Goal: Task Accomplishment & Management: Use online tool/utility

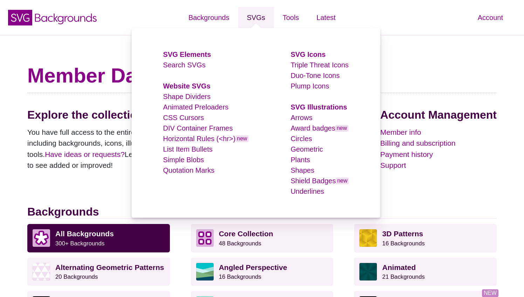
click at [255, 18] on link "SVGs" at bounding box center [256, 17] width 36 height 21
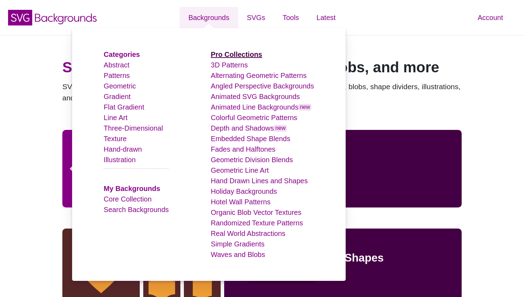
click at [233, 54] on strong "Pro Collections" at bounding box center [237, 54] width 52 height 8
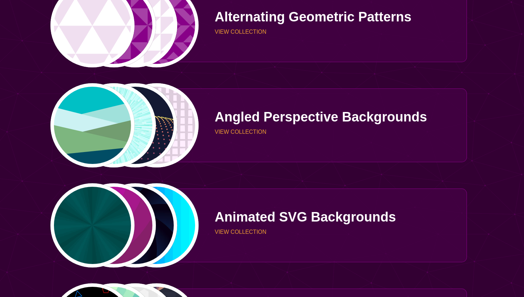
scroll to position [259, 0]
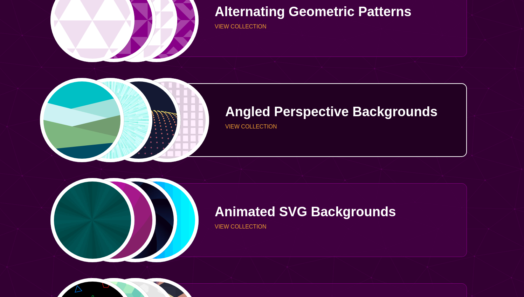
click at [163, 102] on div "PREVIEW PREVIEW PREVIEW PREVIEW" at bounding box center [124, 120] width 149 height 84
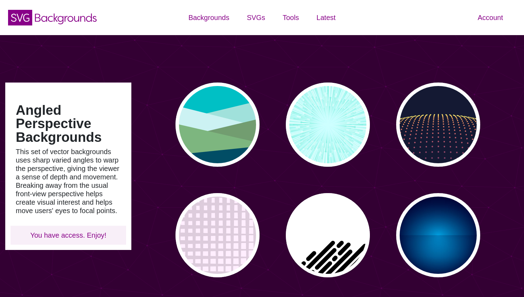
type input "#450057"
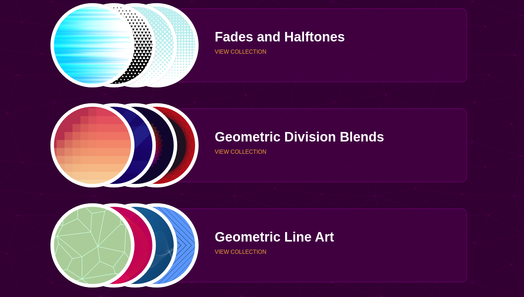
scroll to position [836, 0]
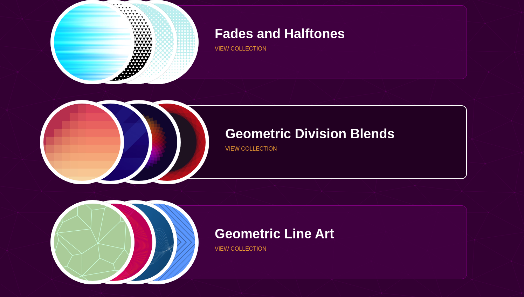
click at [236, 136] on p "Geometric Division Blends" at bounding box center [343, 133] width 237 height 13
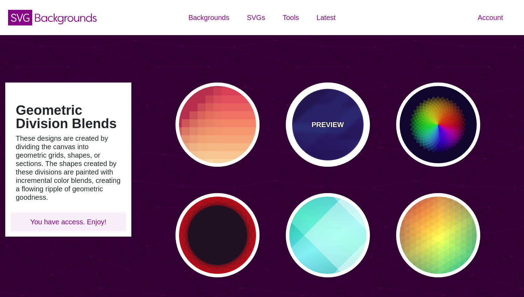
click at [320, 99] on div "PREVIEW" at bounding box center [328, 124] width 84 height 84
type input "#000044"
type input "#3388FF"
type input "#001188"
type input "0"
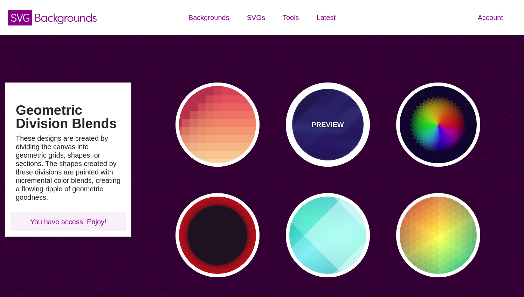
type input "0"
type input "0.3"
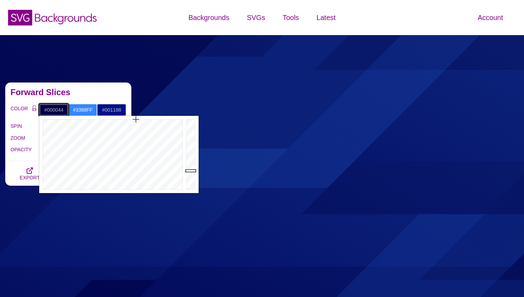
click at [61, 111] on input "#000044" at bounding box center [53, 110] width 29 height 12
paste input "184e77"
type input "#184E77"
click at [86, 110] on input "#3388FF" at bounding box center [82, 110] width 29 height 12
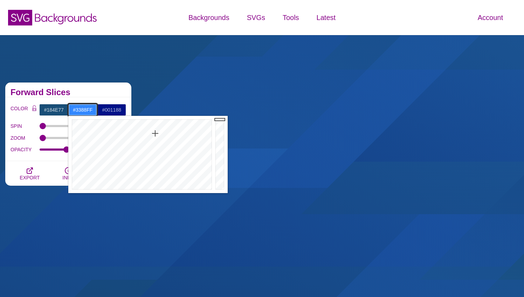
click at [86, 110] on input "#3388FF" at bounding box center [82, 110] width 29 height 12
paste input "184e77"
type input "#184E77"
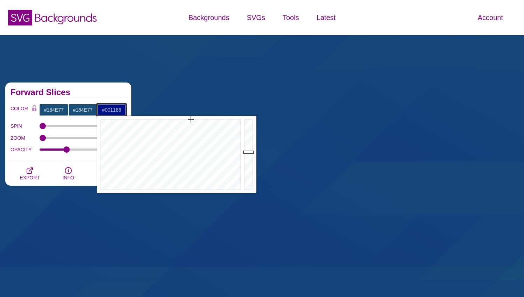
click at [114, 109] on input "#001188" at bounding box center [111, 110] width 29 height 12
paste input "184e77"
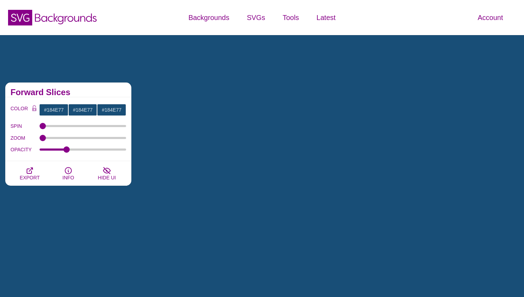
click at [111, 94] on h2 "Forward Slices" at bounding box center [69, 92] width 116 height 6
click at [111, 110] on input "#184E77" at bounding box center [111, 110] width 29 height 12
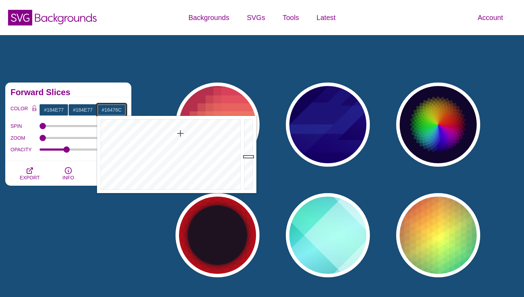
click at [247, 159] on div at bounding box center [250, 154] width 14 height 77
click at [247, 163] on div at bounding box center [250, 154] width 14 height 77
click at [247, 168] on div at bounding box center [250, 154] width 14 height 77
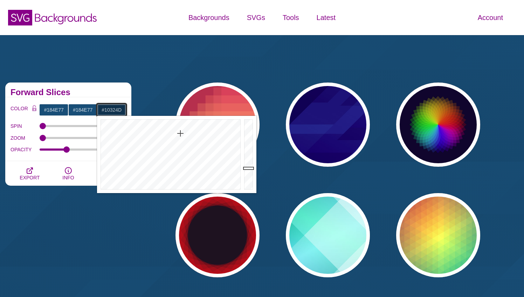
type input "#0F314A"
click at [247, 169] on div at bounding box center [250, 154] width 14 height 77
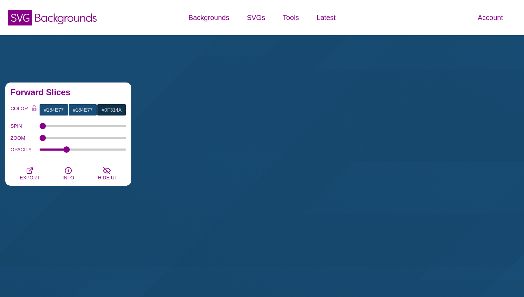
click at [101, 88] on div "Forward Slices" at bounding box center [68, 89] width 126 height 15
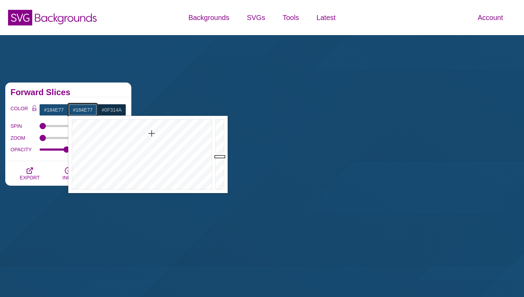
click at [90, 106] on input "#184E77" at bounding box center [82, 110] width 29 height 12
type input "#133C5C"
click at [221, 164] on div at bounding box center [221, 154] width 14 height 77
click at [103, 91] on h2 "Forward Slices" at bounding box center [69, 92] width 116 height 6
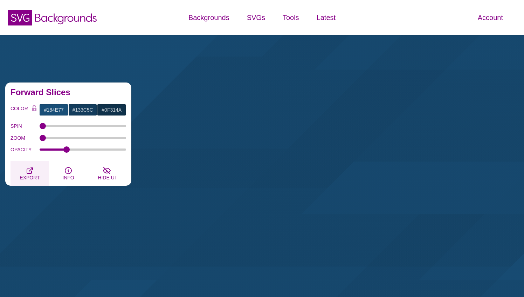
click at [28, 167] on icon "button" at bounding box center [30, 170] width 8 height 8
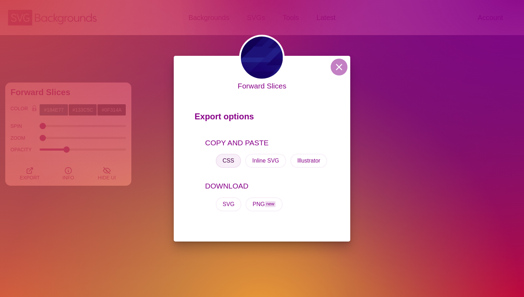
click at [224, 159] on button "CSS" at bounding box center [229, 161] width 26 height 14
